Goal: Book appointment/travel/reservation

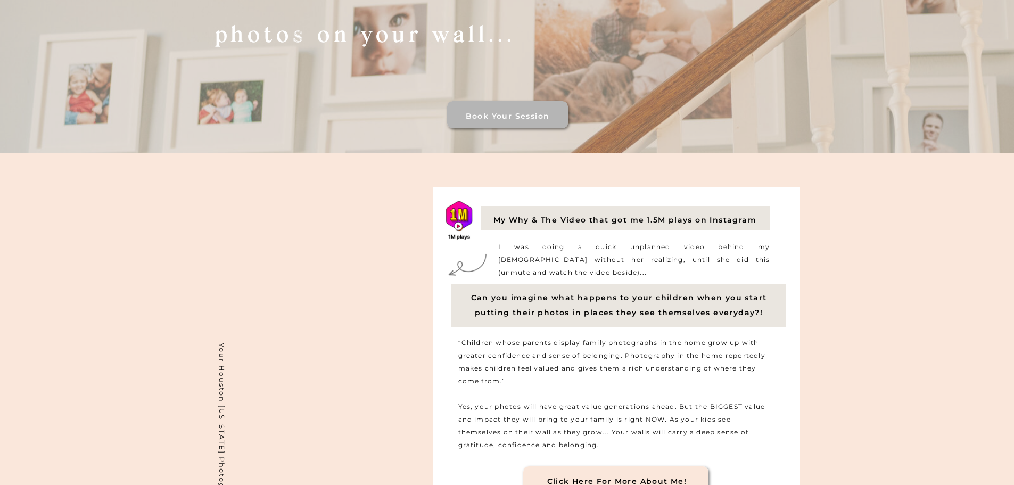
scroll to position [852, 0]
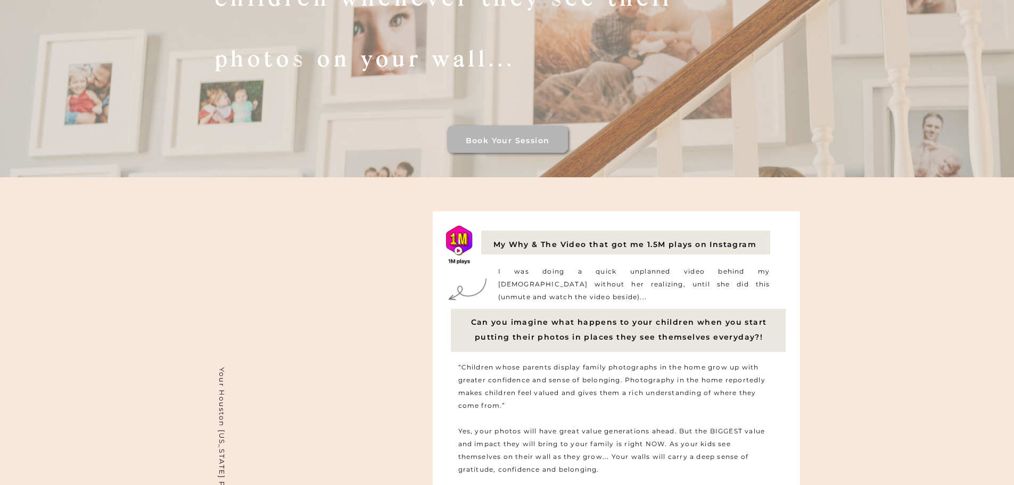
click at [530, 139] on h3 "Book your session" at bounding box center [508, 139] width 116 height 9
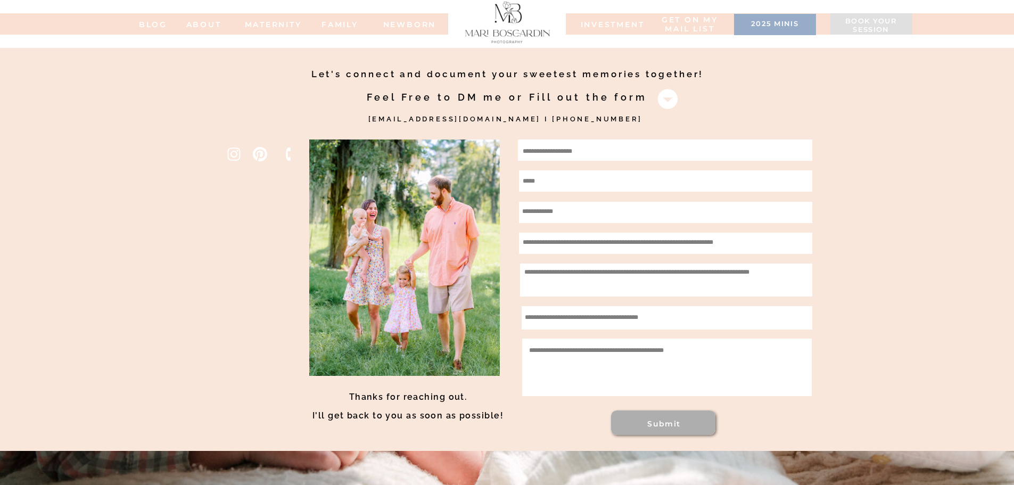
click at [750, 22] on h3 "2025 minis" at bounding box center [774, 25] width 71 height 11
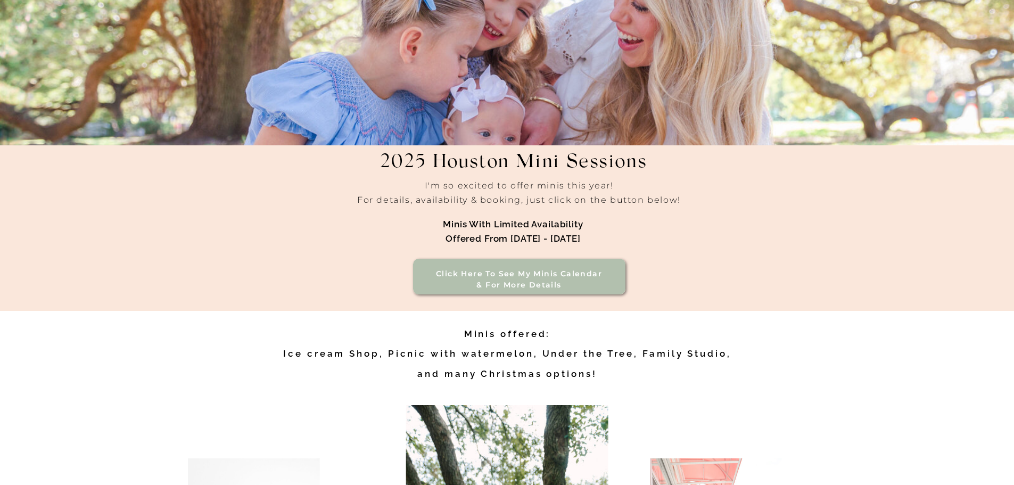
scroll to position [160, 0]
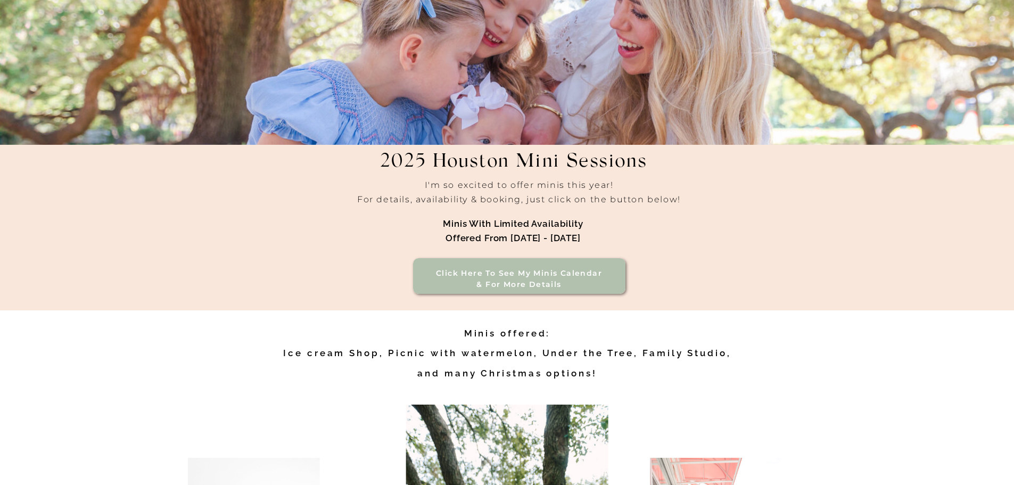
click at [559, 276] on h3 "Click here to see my minis calendar & for more details" at bounding box center [518, 279] width 181 height 23
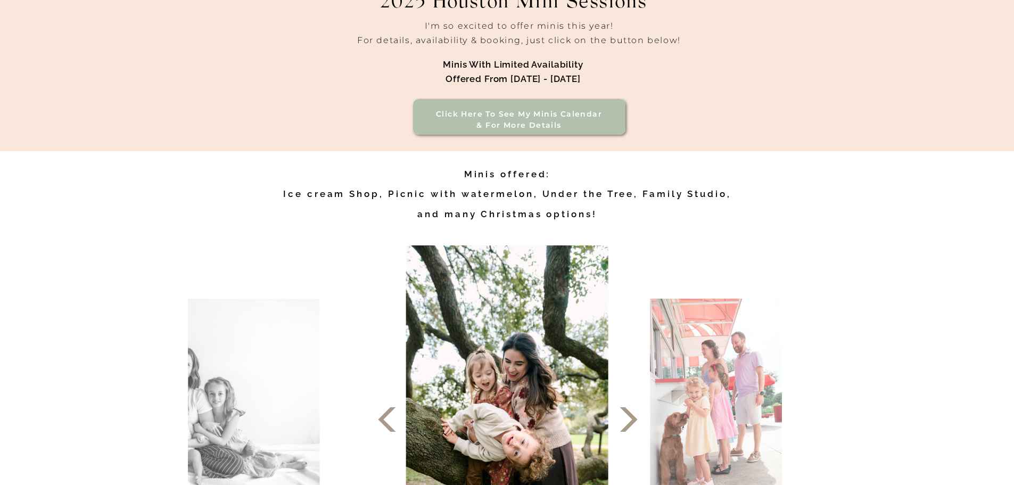
scroll to position [319, 0]
click at [532, 120] on h3 "Click here to see my minis calendar & for more details" at bounding box center [518, 119] width 181 height 23
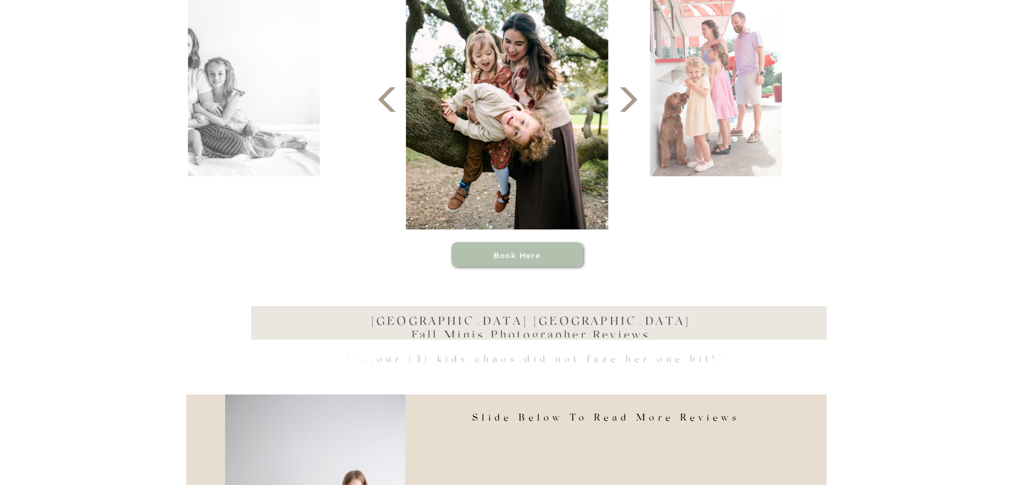
scroll to position [532, 0]
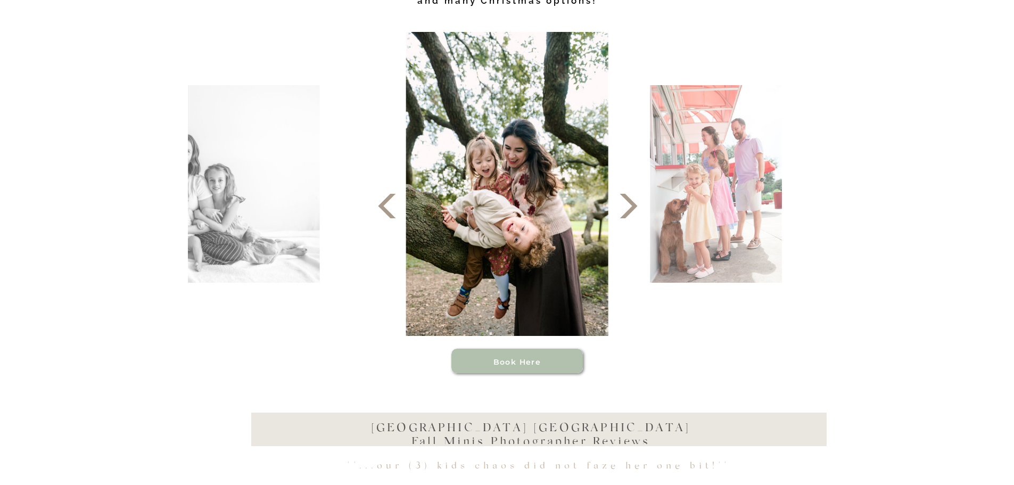
click at [697, 112] on img at bounding box center [715, 183] width 131 height 197
click at [630, 203] on polygon at bounding box center [628, 206] width 18 height 24
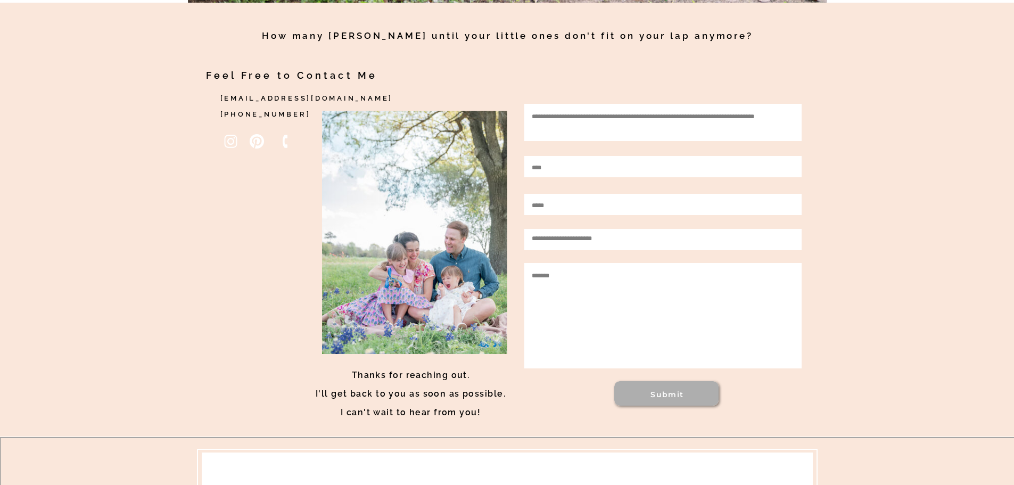
scroll to position [1756, 0]
